Goal: Task Accomplishment & Management: Manage account settings

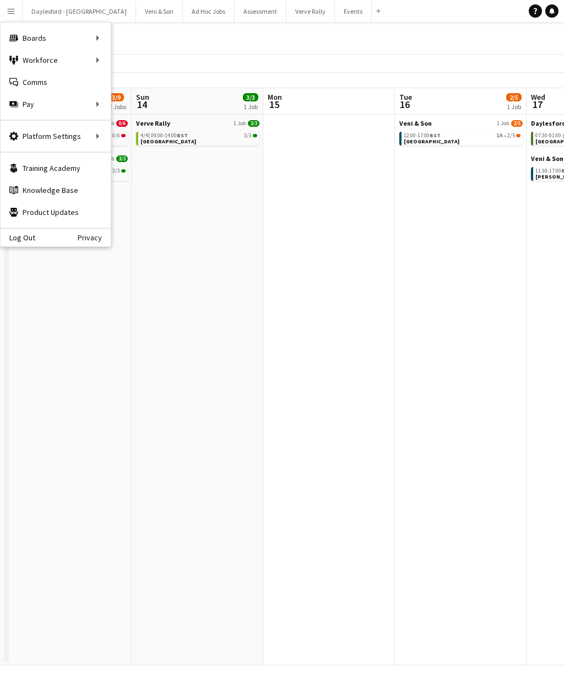
scroll to position [0, 270]
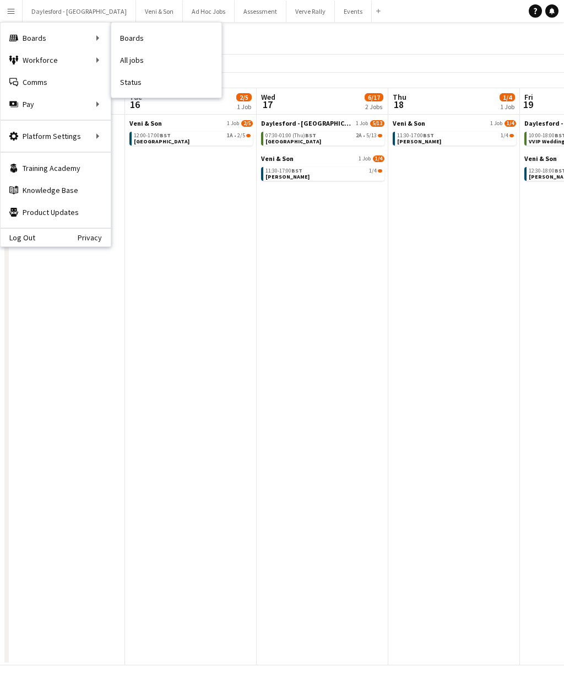
click at [134, 44] on link "Boards" at bounding box center [166, 38] width 110 height 22
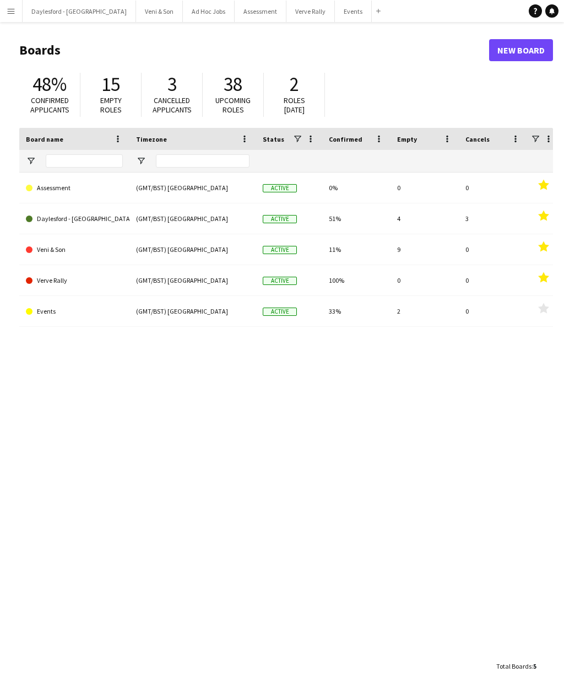
click at [12, 9] on app-icon "Menu" at bounding box center [11, 11] width 9 height 9
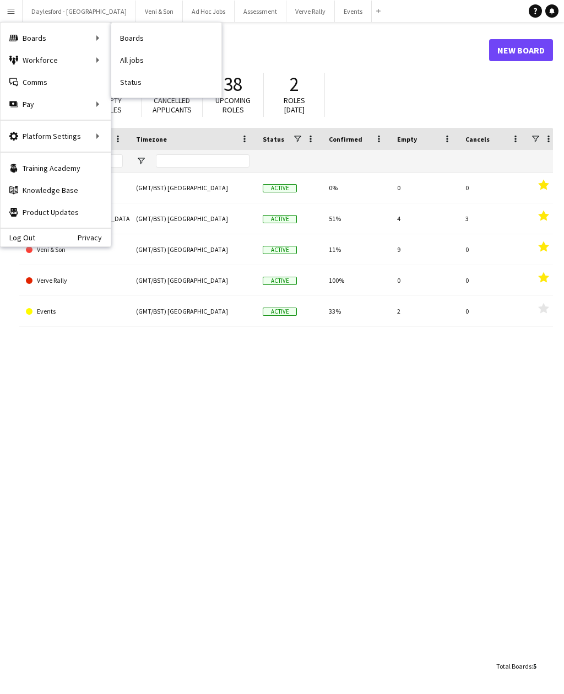
click at [136, 67] on link "All jobs" at bounding box center [166, 60] width 110 height 22
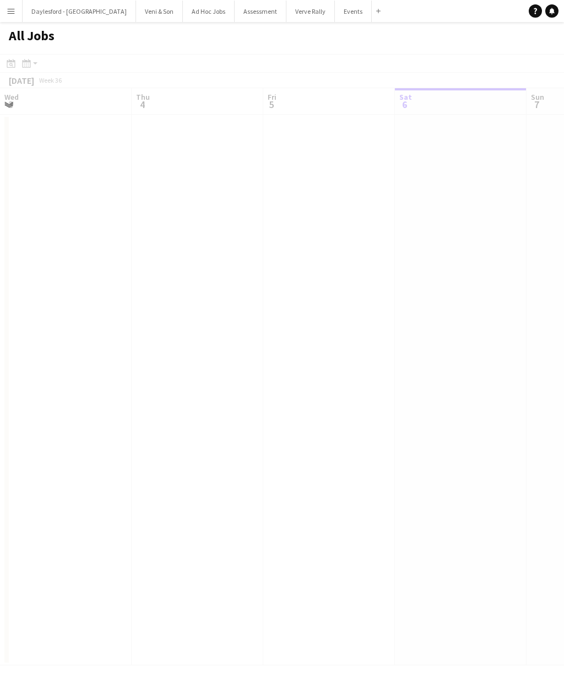
scroll to position [0, 263]
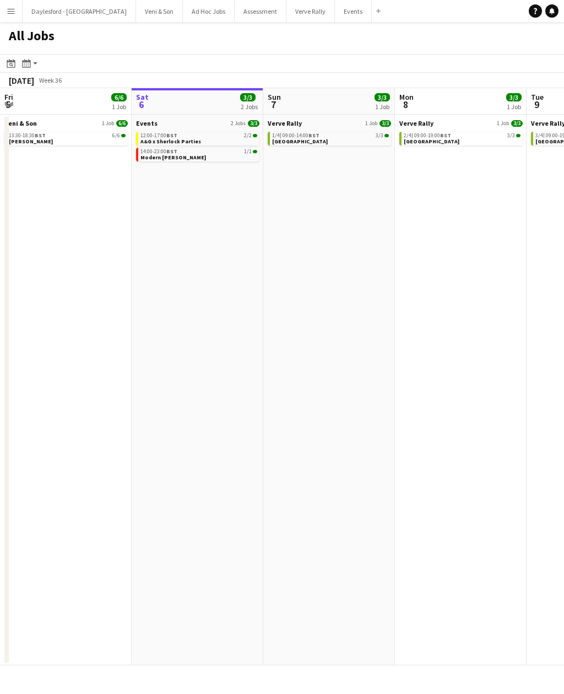
click at [9, 13] on app-icon "Menu" at bounding box center [11, 11] width 9 height 9
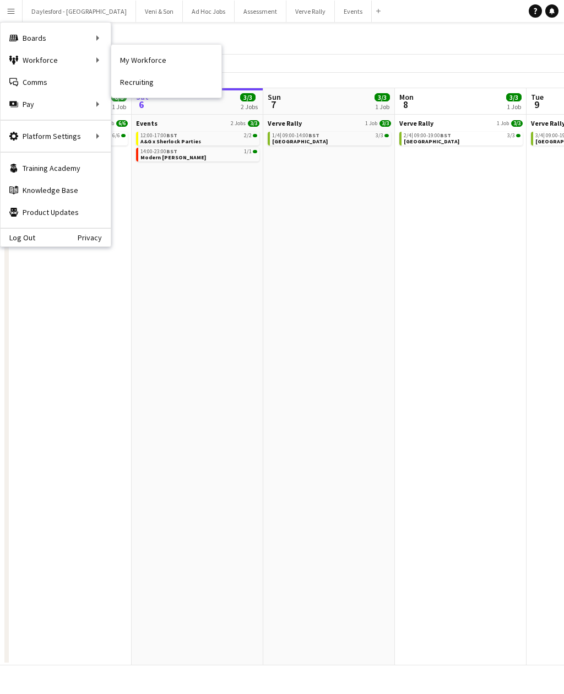
click at [140, 63] on link "My Workforce" at bounding box center [166, 60] width 110 height 22
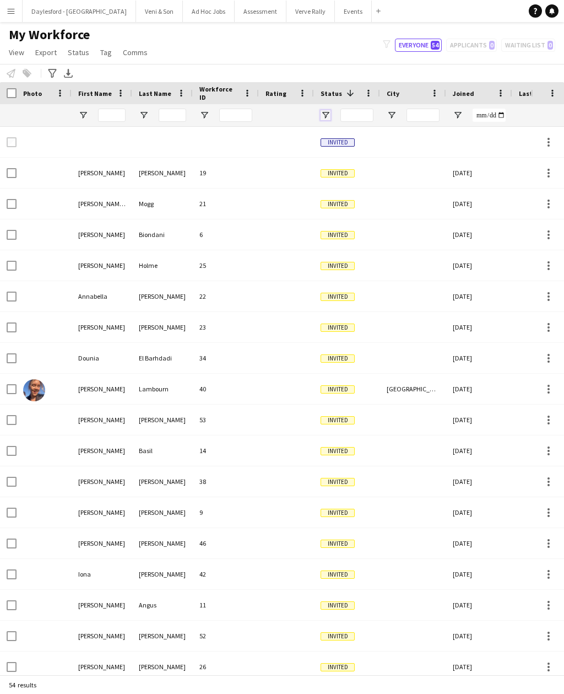
click at [321, 117] on span "Open Filter Menu" at bounding box center [326, 115] width 10 height 10
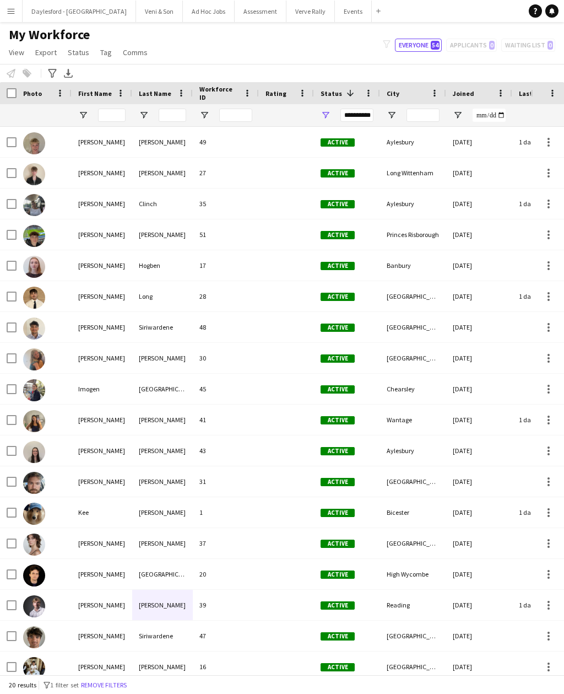
click at [338, 46] on div "My Workforce View Views Default view New view Update view Delete view Edit name…" at bounding box center [282, 44] width 564 height 37
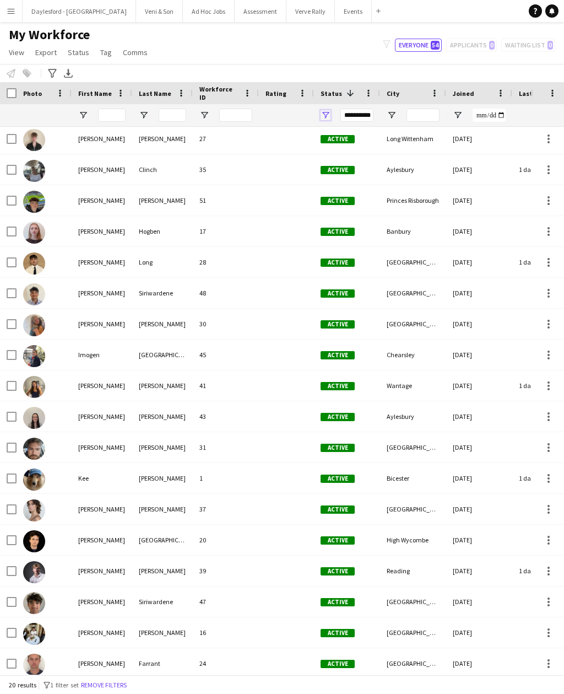
click at [327, 110] on span "Open Filter Menu" at bounding box center [326, 115] width 10 height 10
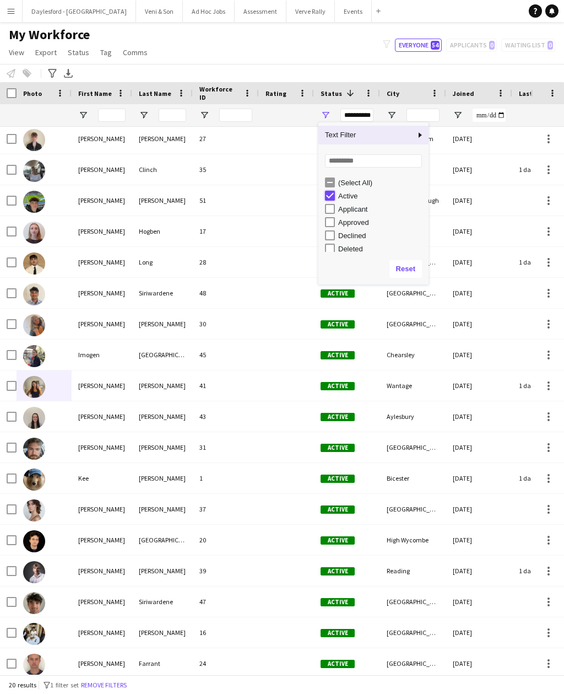
type input "***"
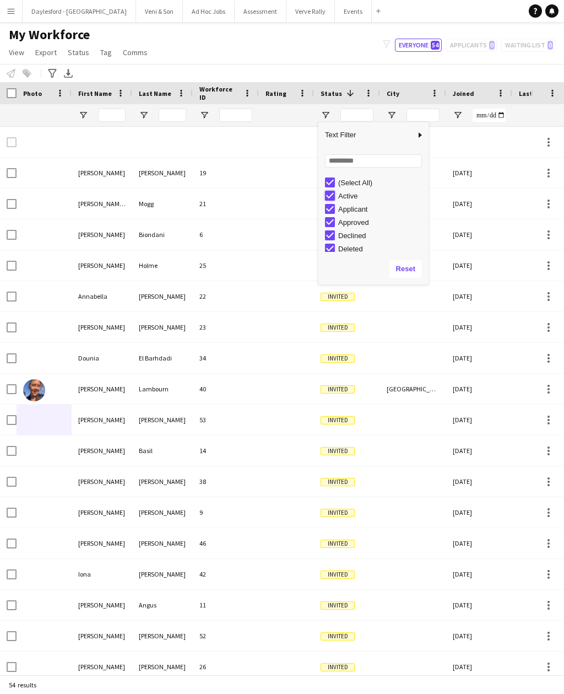
type input "**********"
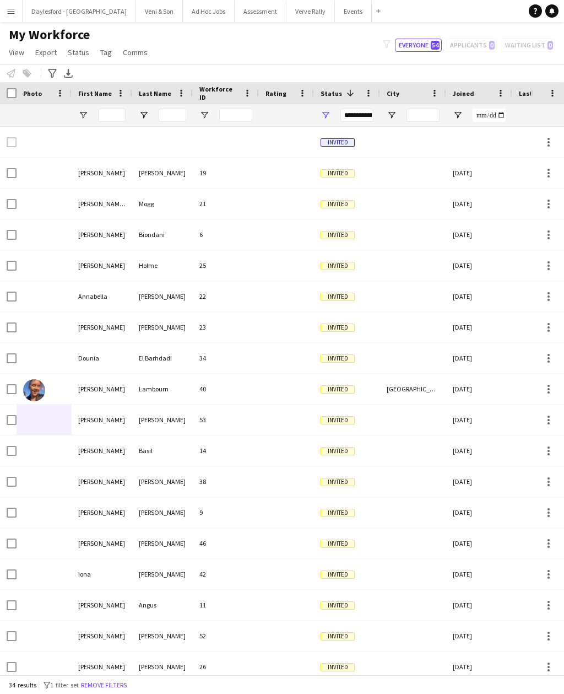
click at [217, 64] on div "Notify workforce Add to tag Select at least one crew to tag him or her. Advance…" at bounding box center [282, 73] width 564 height 18
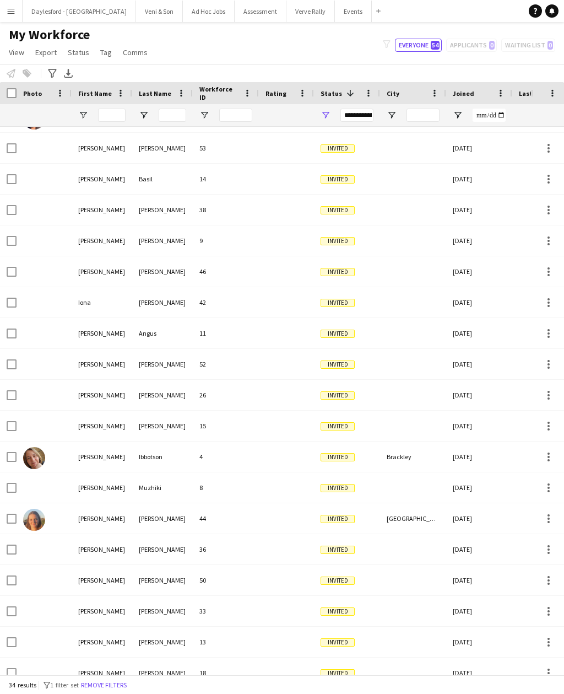
scroll to position [284, 0]
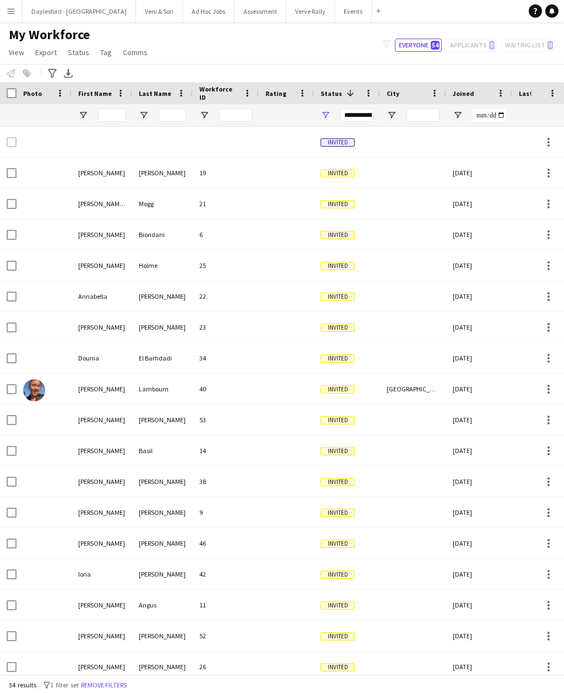
click at [13, 14] on app-icon "Menu" at bounding box center [11, 11] width 9 height 9
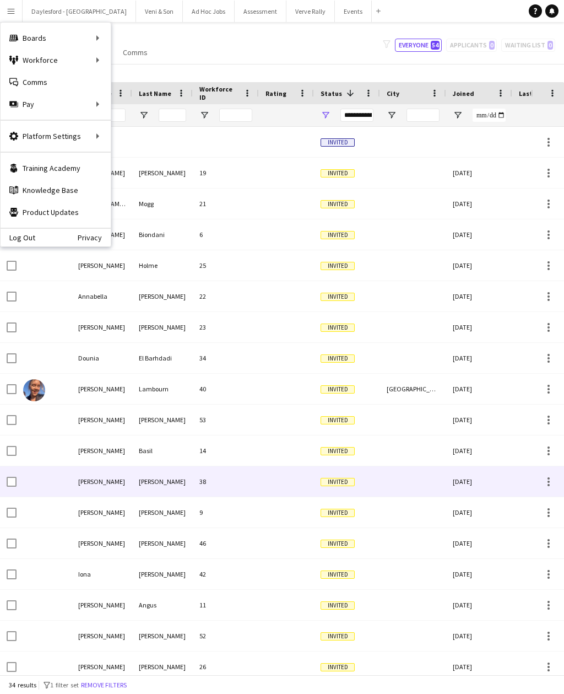
click at [271, 466] on div at bounding box center [286, 481] width 55 height 30
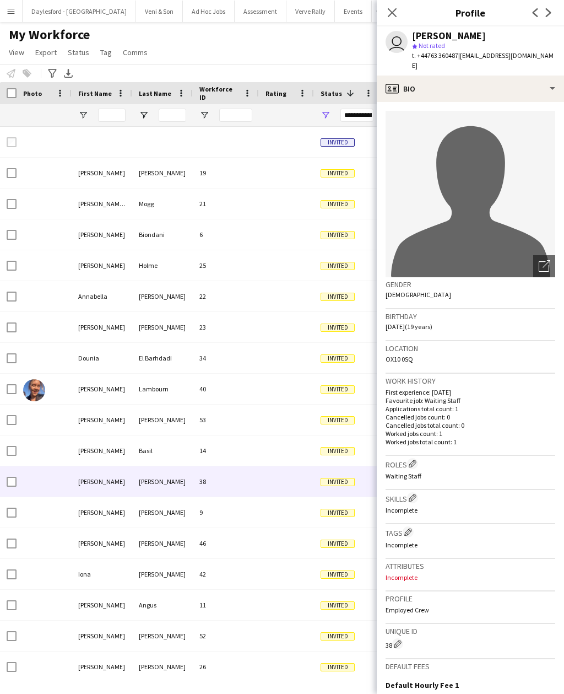
click at [396, 14] on icon "Close pop-in" at bounding box center [392, 12] width 9 height 9
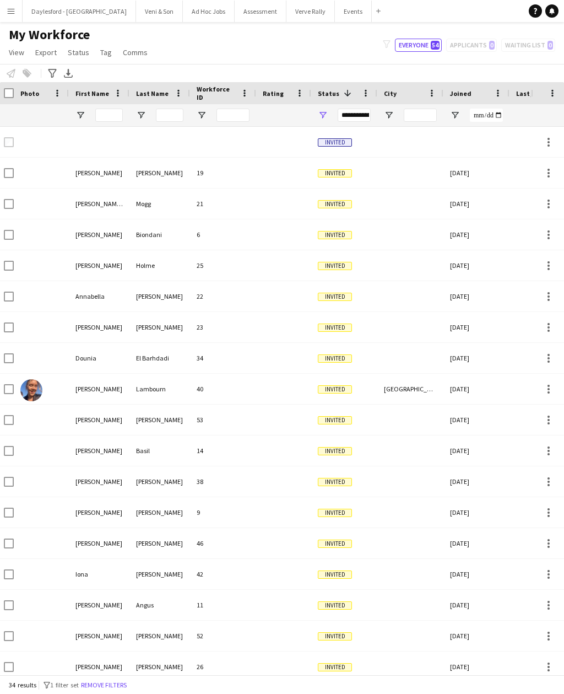
scroll to position [0, 0]
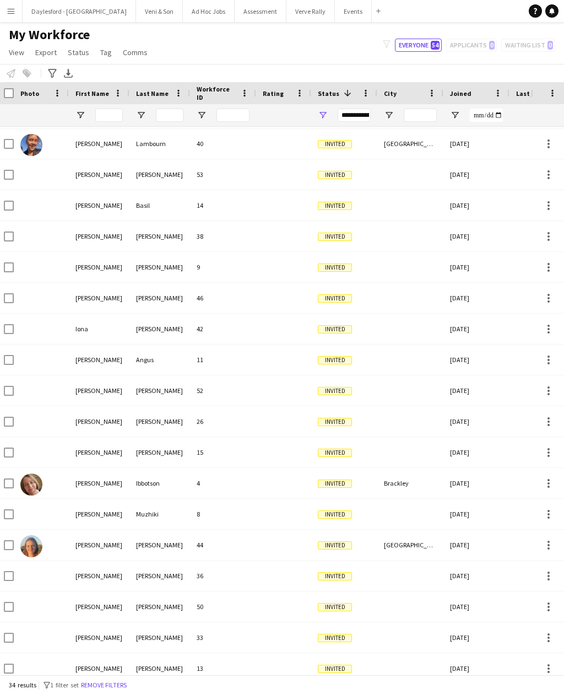
click at [313, 499] on div "Invited" at bounding box center [344, 514] width 66 height 30
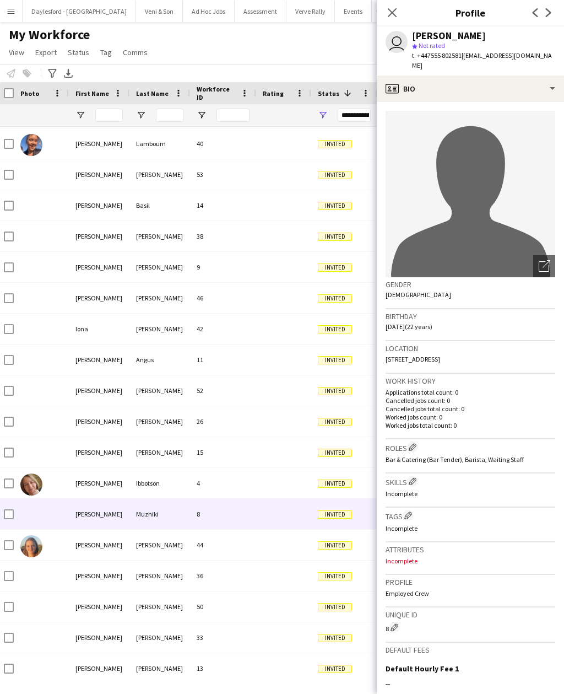
click at [373, 688] on div "Menu Boards Boards Boards All jobs Status Workforce Workforce My Workforce Recr…" at bounding box center [282, 347] width 564 height 694
